Goal: Information Seeking & Learning: Find specific fact

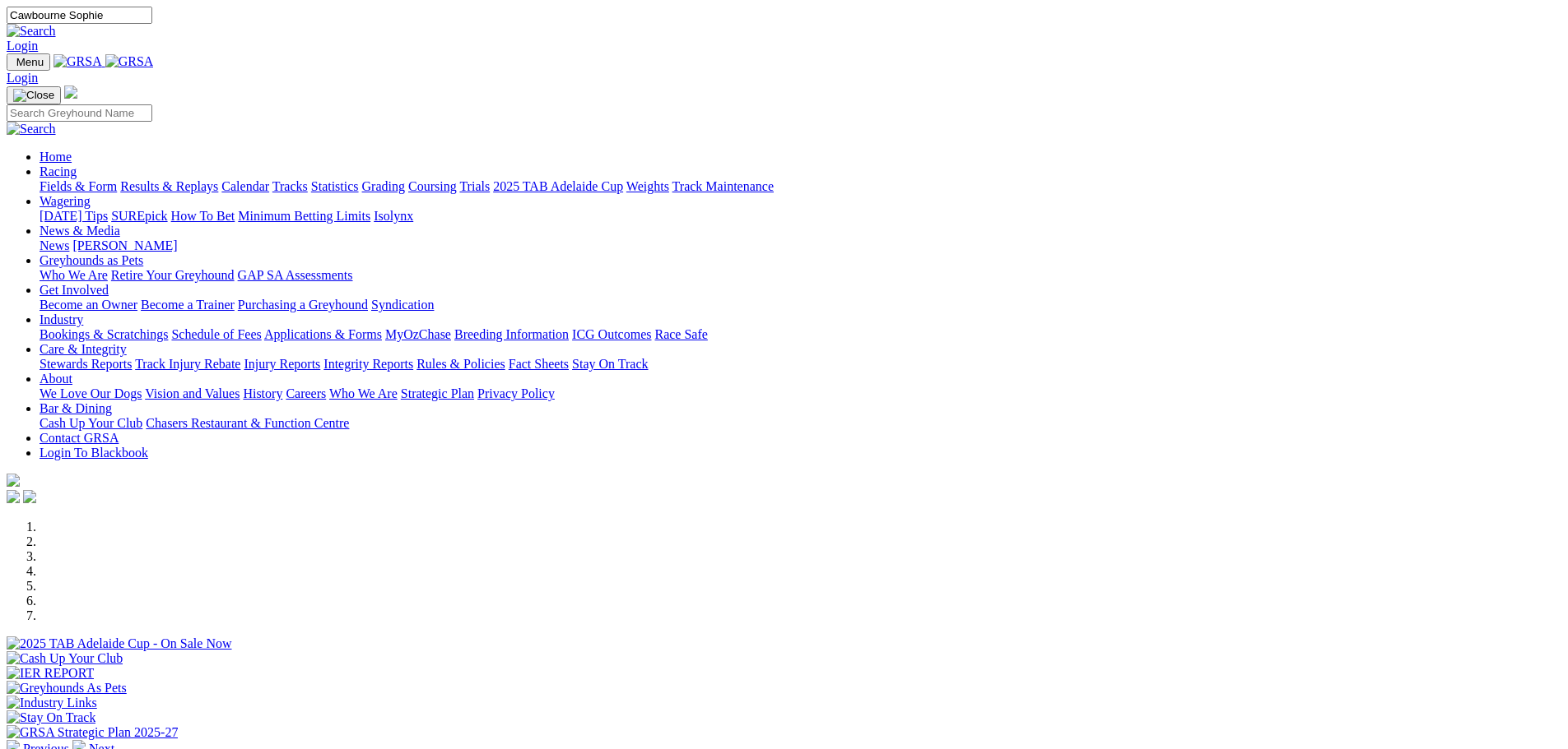
type input "Cawbourne Sophie"
click at [38, 38] on link "Login" at bounding box center [21, 45] width 31 height 14
click at [56, 24] on img at bounding box center [30, 31] width 49 height 15
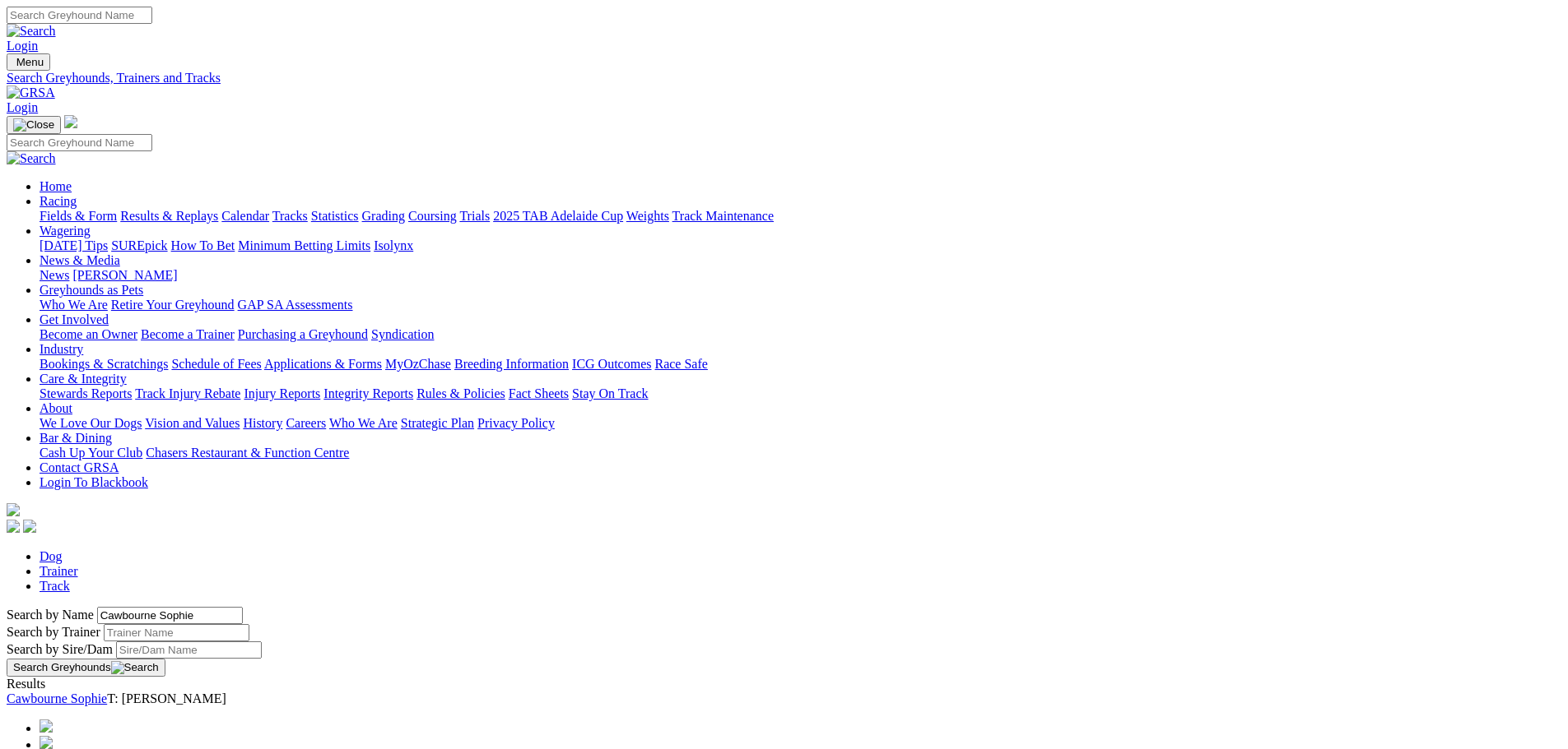
click at [107, 692] on link "Cawbourne Sophie" at bounding box center [56, 699] width 101 height 14
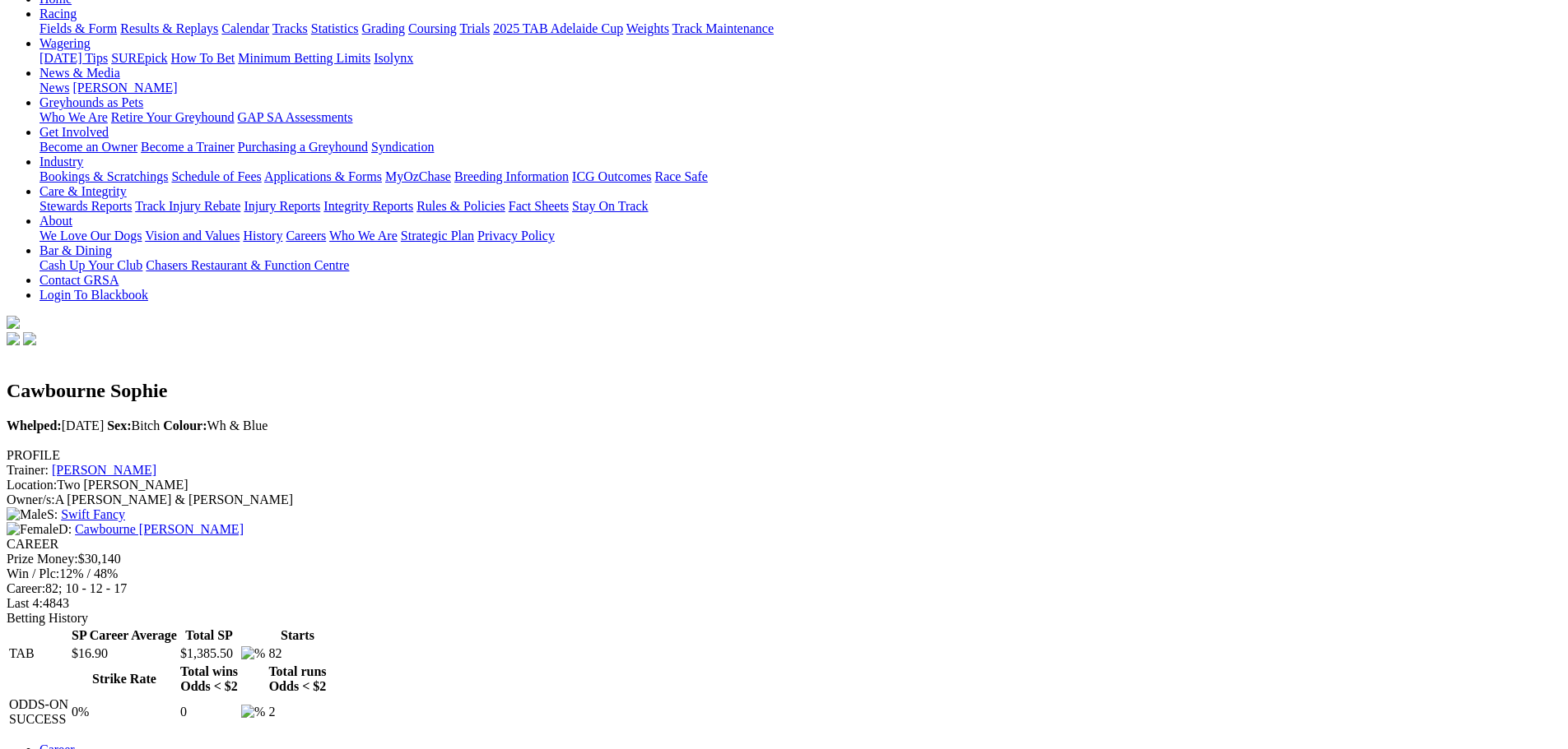
scroll to position [165, 0]
